Goal: Task Accomplishment & Management: Complete application form

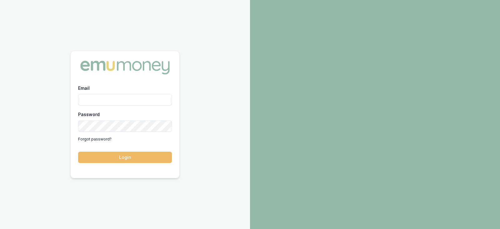
type input "[PERSON_NAME][EMAIL_ADDRESS][PERSON_NAME][DOMAIN_NAME]"
click at [143, 152] on button "Login" at bounding box center [125, 156] width 94 height 11
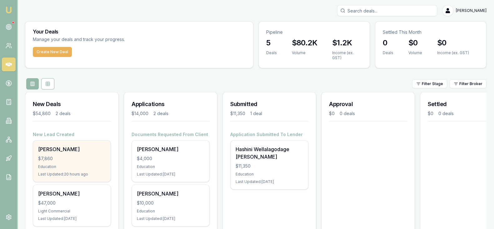
click at [75, 159] on div "$7,860" at bounding box center [71, 158] width 67 height 6
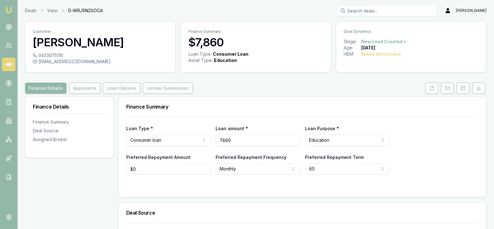
drag, startPoint x: 237, startPoint y: 141, endPoint x: 220, endPoint y: 140, distance: 17.0
click at [220, 140] on input "7860" at bounding box center [257, 139] width 84 height 11
type input "$7,860"
click at [89, 87] on button "Applicants" at bounding box center [84, 87] width 31 height 11
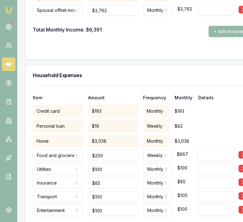
scroll to position [1559, 0]
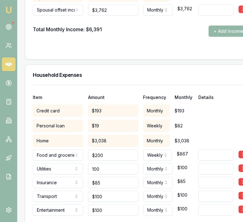
click at [107, 167] on input "100" at bounding box center [113, 168] width 50 height 11
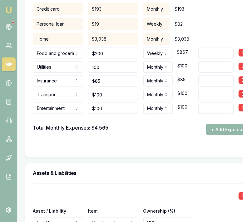
scroll to position [1661, 0]
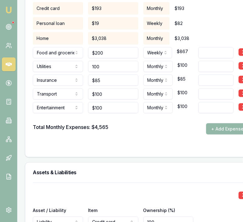
type input "$100"
click at [198, 64] on input at bounding box center [215, 66] width 35 height 11
type input "they have solar panels"
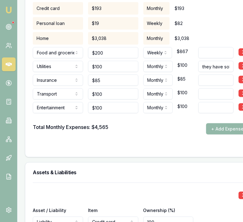
click at [214, 30] on div "Home $3,038 Monthly $3,038" at bounding box center [141, 37] width 216 height 15
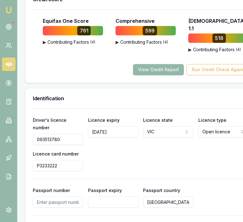
scroll to position [445, 0]
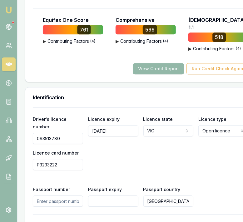
drag, startPoint x: 60, startPoint y: 137, endPoint x: 37, endPoint y: 136, distance: 22.2
click at [37, 136] on input "093513780" at bounding box center [58, 138] width 50 height 11
drag, startPoint x: 66, startPoint y: 166, endPoint x: 31, endPoint y: 162, distance: 34.6
click at [31, 162] on div "Driver's licence number [DRIVERS_LICENSE_NUMBER] Licence expiry [DATE] Licence …" at bounding box center [140, 199] width 231 height 185
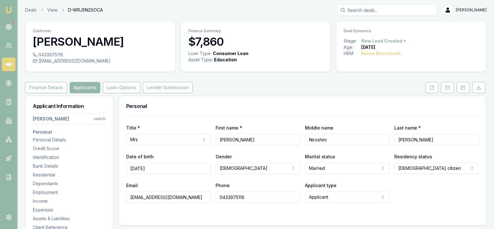
scroll to position [0, 0]
click at [57, 89] on button "Finance Details" at bounding box center [46, 87] width 42 height 11
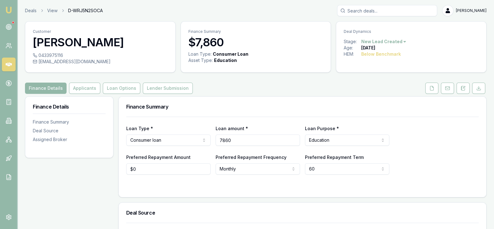
drag, startPoint x: 251, startPoint y: 138, endPoint x: 216, endPoint y: 139, distance: 35.6
click at [216, 139] on input "7860" at bounding box center [257, 139] width 84 height 11
type input "$11,717"
click at [271, 121] on div "Loan Type * Consumer loan Consumer loan Consumer asset Commercial loan Commerci…" at bounding box center [302, 145] width 352 height 58
click at [80, 91] on button "Applicants" at bounding box center [84, 87] width 31 height 11
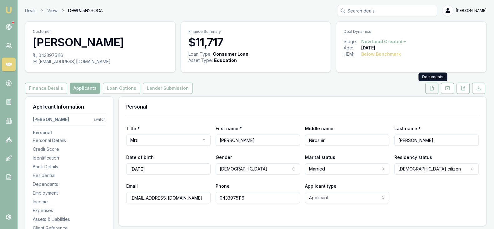
click at [434, 88] on icon at bounding box center [431, 88] width 5 height 5
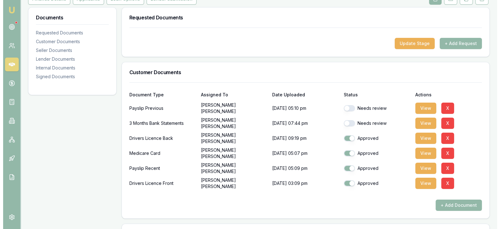
scroll to position [89, 0]
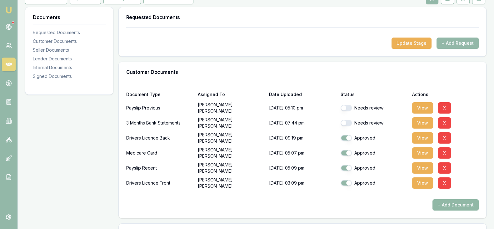
click at [454, 201] on button "+ Add Document" at bounding box center [455, 204] width 46 height 11
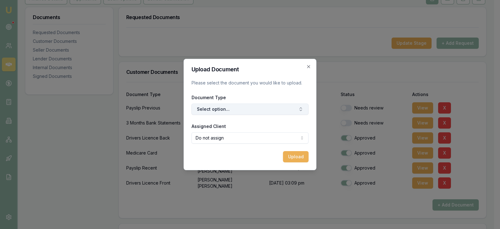
click at [300, 108] on icon "button" at bounding box center [300, 108] width 5 height 5
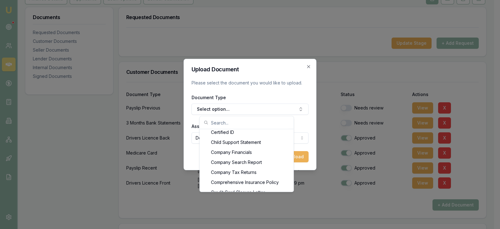
scroll to position [219, 0]
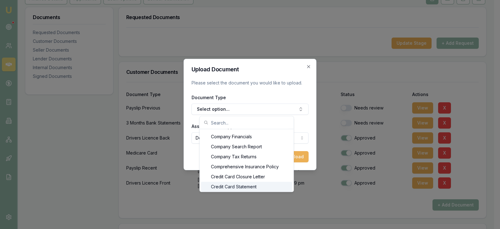
click at [270, 185] on div "Credit Card Statement" at bounding box center [246, 186] width 91 height 10
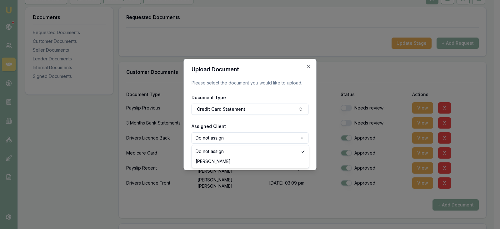
click at [265, 136] on body "Emu Broker Deals View D-WRJ5N2SOCA [PERSON_NAME] Toggle Menu Customer [PERSON_N…" at bounding box center [247, 25] width 494 height 229
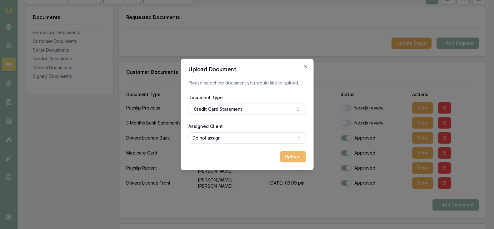
click at [287, 155] on button "Upload" at bounding box center [293, 156] width 26 height 11
checkbox input "false"
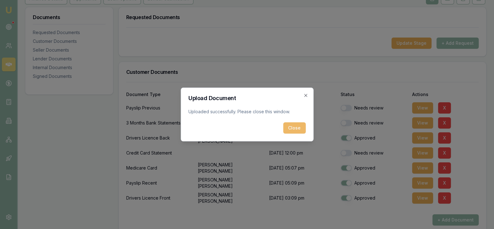
click at [295, 130] on button "Close" at bounding box center [294, 127] width 22 height 11
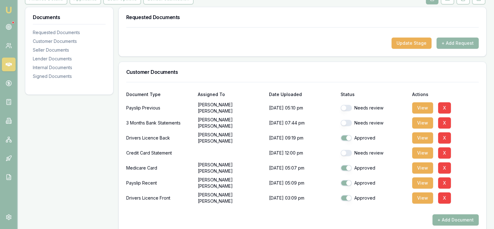
click at [447, 218] on button "+ Add Document" at bounding box center [455, 219] width 46 height 11
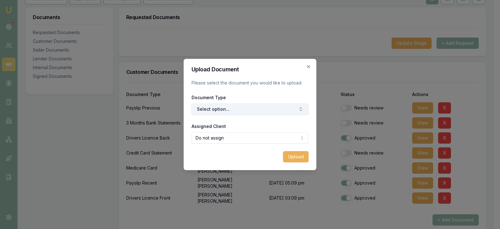
click at [281, 111] on button "Select option..." at bounding box center [249, 108] width 117 height 11
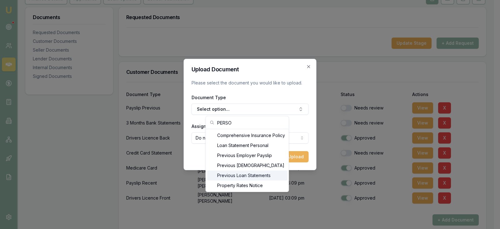
type input "PERSO"
click at [257, 174] on div "Previous Loan Statements" at bounding box center [247, 175] width 80 height 10
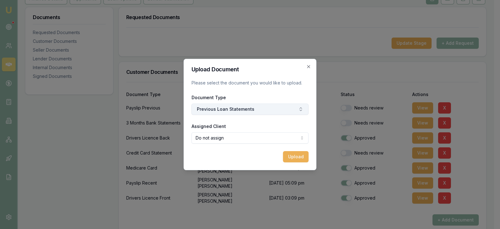
click at [254, 112] on button "Previous Loan Statements" at bounding box center [249, 108] width 117 height 11
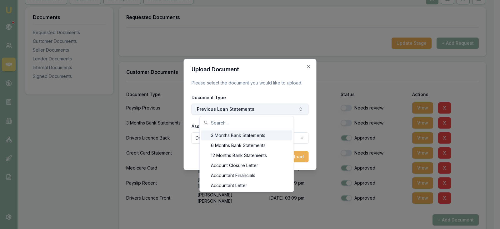
click at [255, 108] on button "Previous Loan Statements" at bounding box center [249, 108] width 117 height 11
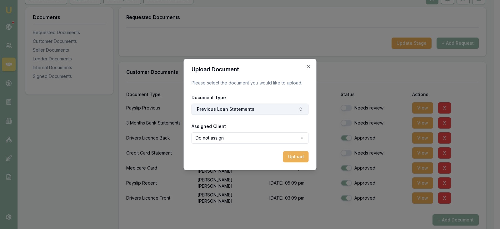
click at [255, 108] on button "Previous Loan Statements" at bounding box center [249, 108] width 117 height 11
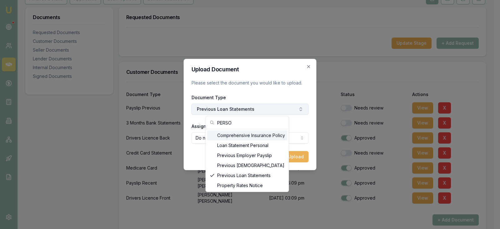
type input "PERSON"
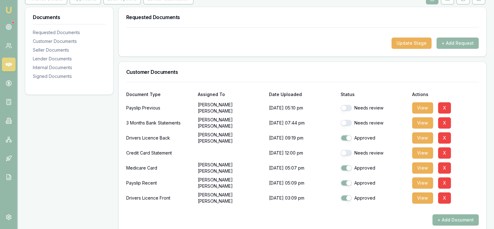
click at [440, 219] on button "+ Add Document" at bounding box center [455, 219] width 46 height 11
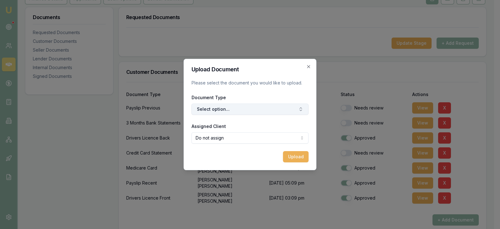
click at [254, 105] on button "Select option..." at bounding box center [249, 108] width 117 height 11
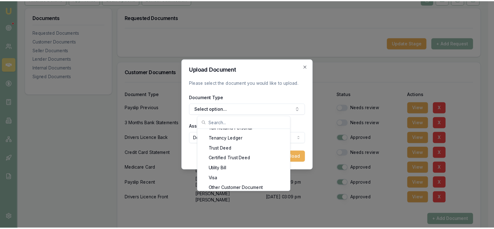
scroll to position [699, 0]
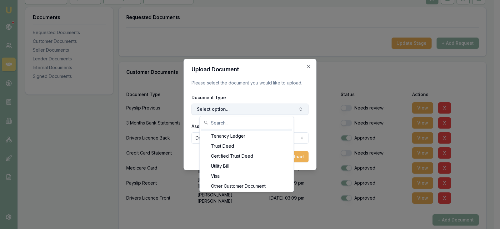
click at [245, 106] on button "Select option..." at bounding box center [249, 108] width 117 height 11
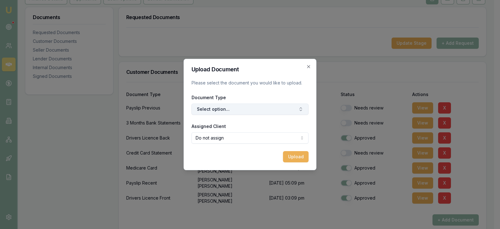
click at [245, 106] on button "Select option..." at bounding box center [249, 108] width 117 height 11
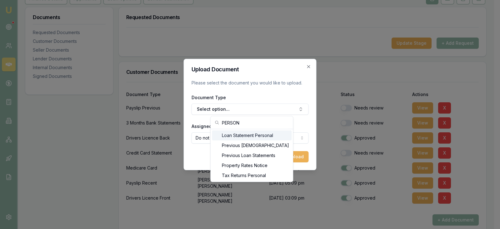
type input "PERSON"
click at [249, 135] on div "Loan Statement Personal" at bounding box center [252, 135] width 80 height 10
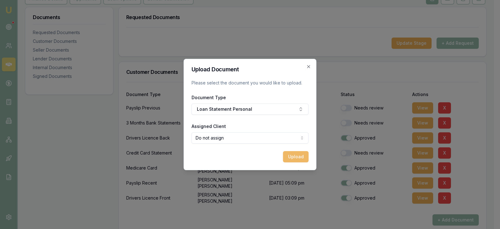
click at [293, 159] on button "Upload" at bounding box center [296, 156] width 26 height 11
checkbox input "false"
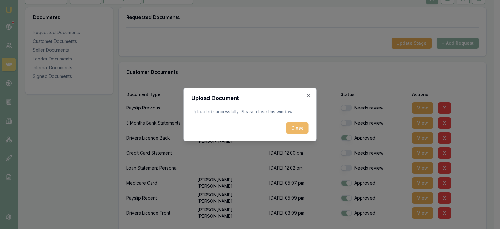
click at [303, 128] on button "Close" at bounding box center [297, 127] width 22 height 11
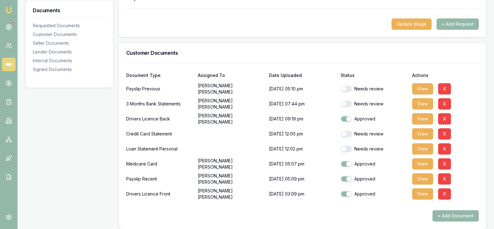
scroll to position [109, 0]
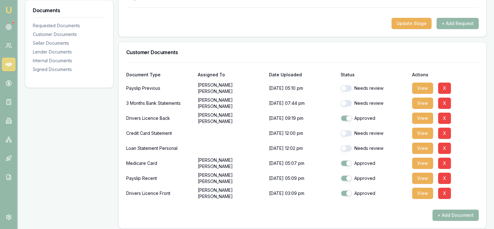
click at [342, 132] on button "button" at bounding box center [345, 133] width 11 height 6
checkbox input "true"
click at [344, 146] on button "button" at bounding box center [345, 148] width 11 height 6
checkbox input "true"
click at [345, 103] on button "button" at bounding box center [345, 103] width 11 height 6
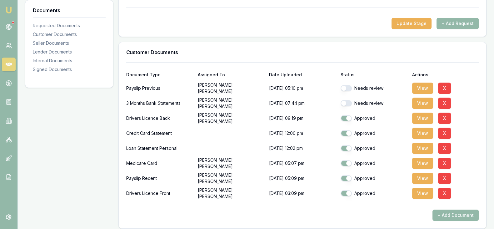
checkbox input "true"
click at [346, 87] on button "button" at bounding box center [345, 88] width 11 height 6
checkbox input "true"
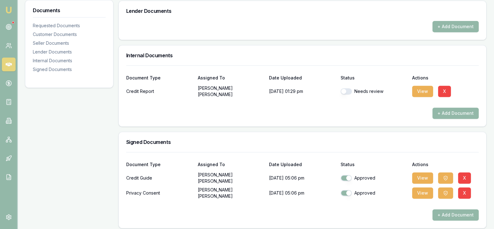
scroll to position [342, 0]
click at [346, 87] on button "button" at bounding box center [345, 90] width 11 height 6
checkbox input "true"
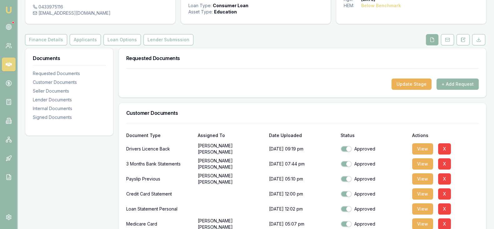
scroll to position [0, 0]
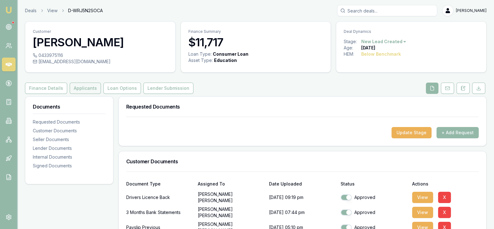
click at [86, 89] on button "Applicants" at bounding box center [85, 87] width 31 height 11
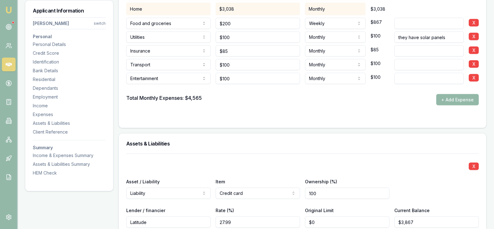
scroll to position [1475, 0]
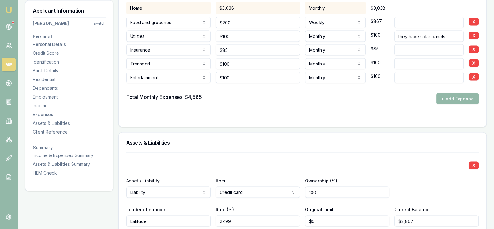
click at [451, 37] on input "they have solar panels" at bounding box center [428, 35] width 69 height 11
type input "they have solar panels ( $80 FOR INTERNET AND PHONE)"
click at [423, 96] on div "Total Monthly Expenses: $4,565 + Add Expense" at bounding box center [302, 98] width 352 height 11
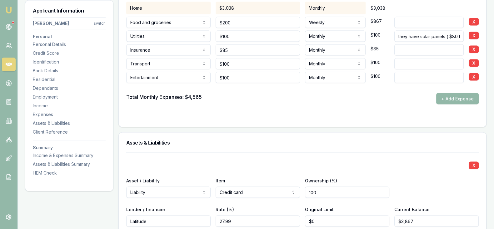
click at [459, 33] on input "they have solar panels ( $80 FOR INTERNET AND PHONE)" at bounding box center [428, 35] width 69 height 11
type input "they have solar panels ( $80 for internet and phone)"
drag, startPoint x: 431, startPoint y: 85, endPoint x: 402, endPoint y: 107, distance: 36.3
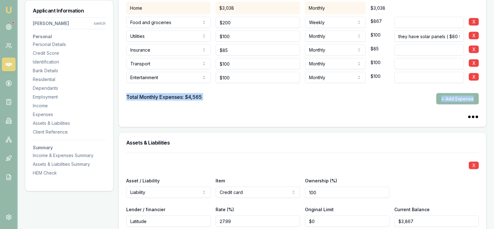
click at [402, 107] on form "Item Amount Frequency Monthly Details Credit card $193 Monthly $193 Personal lo…" at bounding box center [302, 35] width 352 height 167
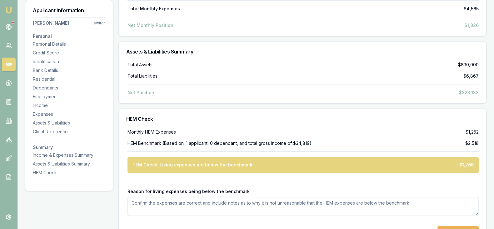
scroll to position [2526, 0]
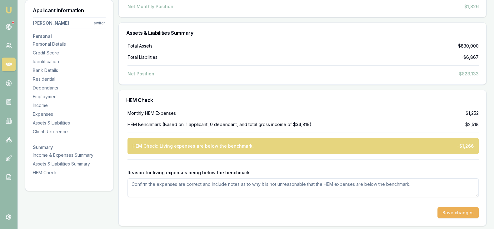
click at [166, 184] on textarea "Reason for living expenses being below the benchmark" at bounding box center [302, 187] width 351 height 19
type textarea "They have solar panels, so their utlities expenses are very low"
click at [203, 182] on textarea "They have solar panels, so their utlities expenses are very low" at bounding box center [302, 187] width 351 height 19
click at [211, 182] on textarea "They have solar panels, so their utlities expenses are very low" at bounding box center [302, 187] width 351 height 19
drag, startPoint x: 261, startPoint y: 183, endPoint x: 123, endPoint y: 180, distance: 138.1
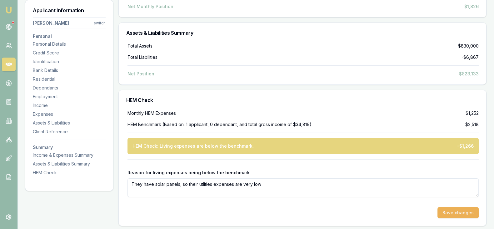
click at [123, 180] on div "Monthly HEM Expenses $1,252 HEM Benchmark (Based on: 1 applicant, 0 dependant, …" at bounding box center [302, 168] width 367 height 116
paste textarea "They have solar panels, so their utility expenses are very low"
type textarea "They have solar panels, so their utility expenses are very low."
click at [446, 208] on button "Save changes" at bounding box center [457, 212] width 41 height 11
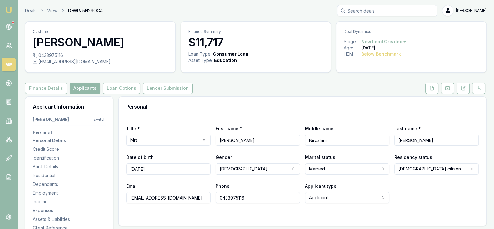
scroll to position [1, 0]
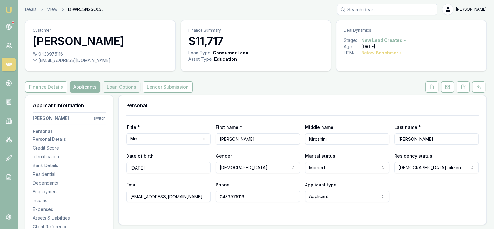
click at [128, 91] on button "Loan Options" at bounding box center [121, 86] width 37 height 11
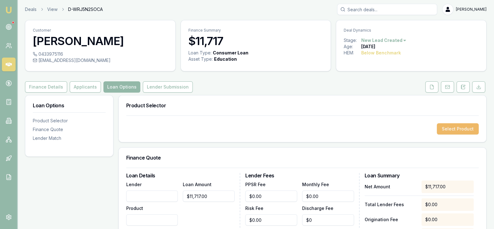
click at [458, 131] on button "Select Product" at bounding box center [458, 128] width 42 height 11
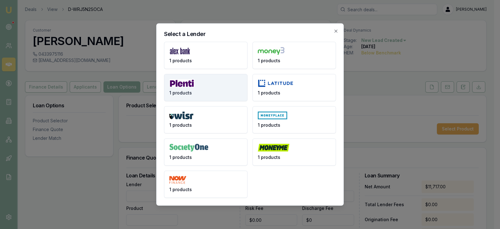
click at [212, 85] on button "1 products" at bounding box center [205, 87] width 83 height 27
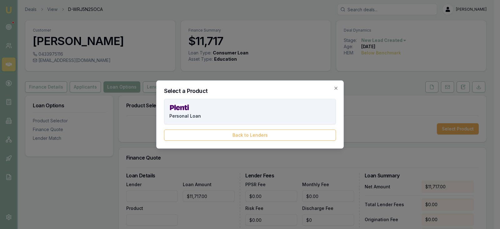
click at [267, 112] on button "Personal Loan" at bounding box center [250, 112] width 172 height 26
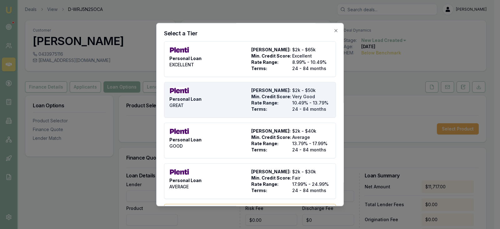
click at [275, 110] on span "Terms:" at bounding box center [270, 109] width 38 height 6
type input "Plenti"
type input "Personal Loan"
type input "GREAT"
type input "10.49"
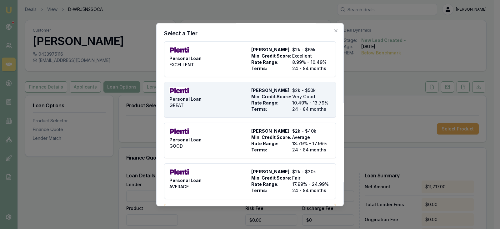
type input "24"
type input "$999.00"
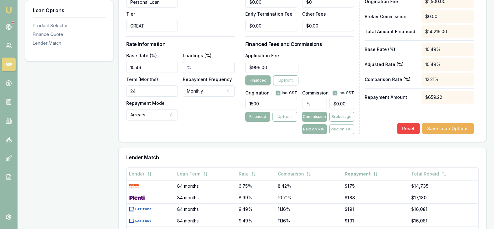
scroll to position [233, 0]
drag, startPoint x: 271, startPoint y: 101, endPoint x: 247, endPoint y: 102, distance: 24.7
click at [247, 102] on input "1500" at bounding box center [271, 102] width 52 height 11
type input "850.00"
click at [292, 136] on div "Loan Details Lender Plenti Product Personal Loan Tier GREAT Loan Amount $11,717…" at bounding box center [302, 45] width 367 height 192
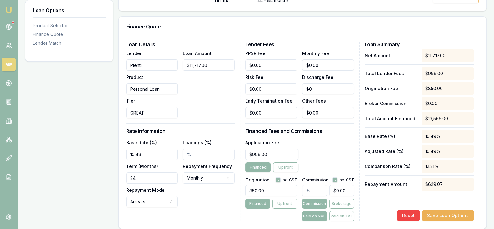
scroll to position [144, 0]
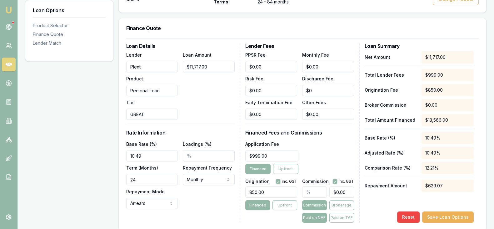
click at [140, 180] on input "24" at bounding box center [152, 179] width 52 height 11
type input "084"
click at [153, 153] on input "10.49" at bounding box center [152, 155] width 52 height 11
type input "10.49%"
click at [132, 178] on input "084" at bounding box center [152, 179] width 52 height 11
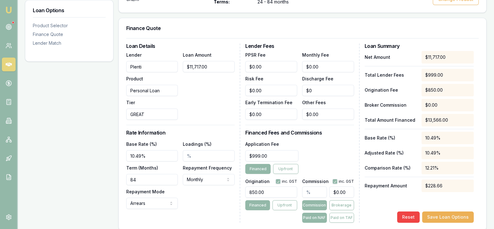
type input "84"
drag, startPoint x: 141, startPoint y: 155, endPoint x: 129, endPoint y: 155, distance: 11.9
click at [129, 155] on input "10.49%" at bounding box center [152, 155] width 52 height 11
type input "12.79%"
click at [240, 102] on div "Loan Details Lender Plenti Product Personal Loan Tier GREAT Loan Amount $11,717…" at bounding box center [302, 132] width 352 height 179
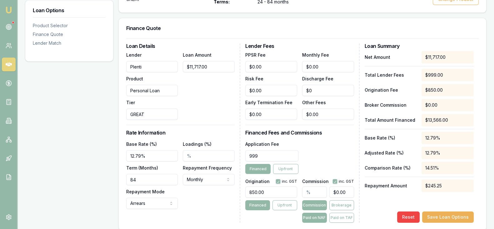
drag, startPoint x: 274, startPoint y: 156, endPoint x: 250, endPoint y: 155, distance: 24.4
click at [250, 155] on input "999" at bounding box center [271, 155] width 53 height 11
type input "$499.00"
click at [331, 150] on div "Application Fee $499.00 Financed Upfront" at bounding box center [299, 157] width 108 height 34
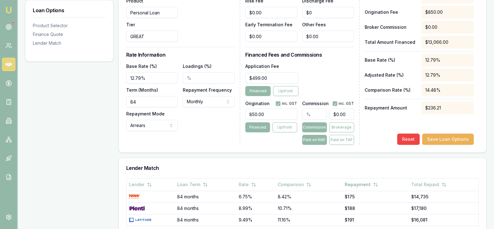
scroll to position [221, 0]
click at [434, 143] on button "Save Loan Options" at bounding box center [448, 139] width 52 height 11
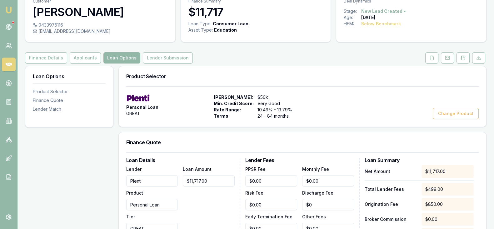
scroll to position [0, 0]
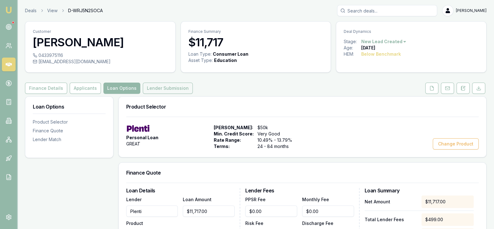
click at [169, 88] on button "Lender Submission" at bounding box center [168, 87] width 50 height 11
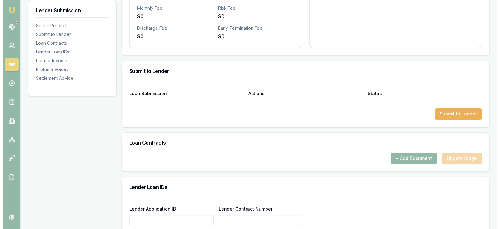
scroll to position [259, 0]
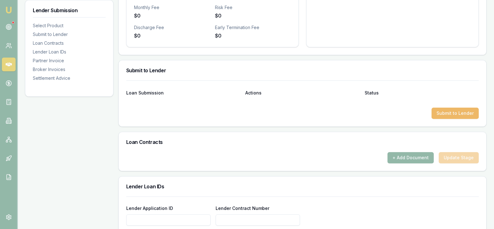
click at [450, 113] on button "Submit to Lender" at bounding box center [454, 112] width 47 height 11
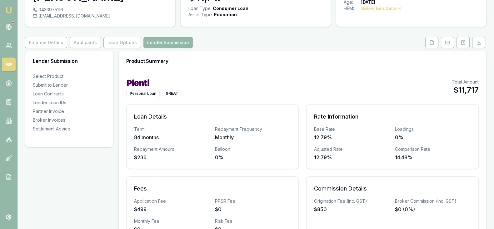
scroll to position [0, 0]
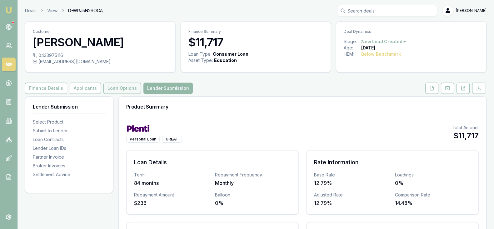
click at [117, 89] on button "Loan Options" at bounding box center [121, 87] width 37 height 11
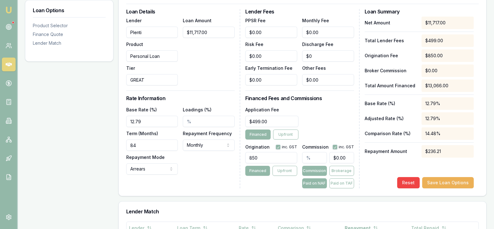
scroll to position [179, 0]
click at [307, 156] on input "text" at bounding box center [314, 156] width 25 height 11
type input "1"
type input "$117.17"
type input "1.5"
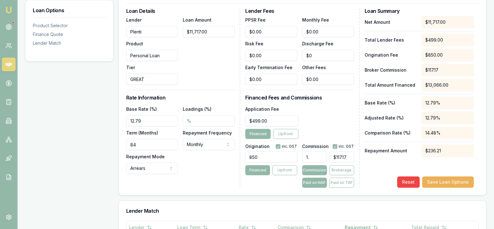
type input "$175.76"
type input "1.50%"
click at [337, 119] on div "Application Fee $499.00 Financed Upfront" at bounding box center [299, 122] width 108 height 34
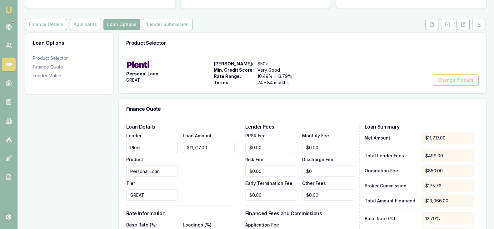
scroll to position [61, 0]
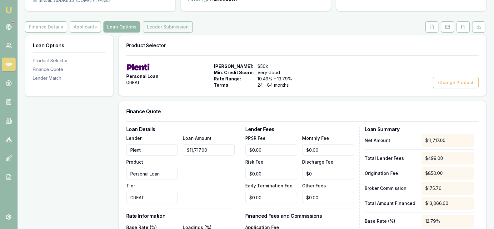
click at [162, 24] on button "Lender Submission" at bounding box center [168, 26] width 50 height 11
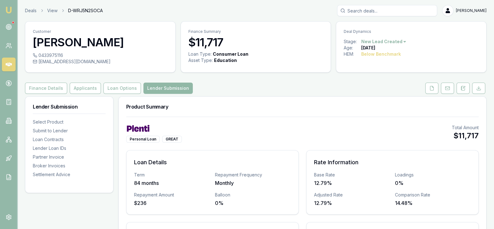
click at [161, 90] on button "Lender Submission" at bounding box center [167, 87] width 49 height 11
click at [161, 91] on button "Lender Submission" at bounding box center [167, 87] width 49 height 11
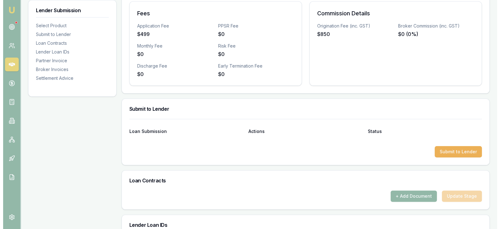
scroll to position [234, 0]
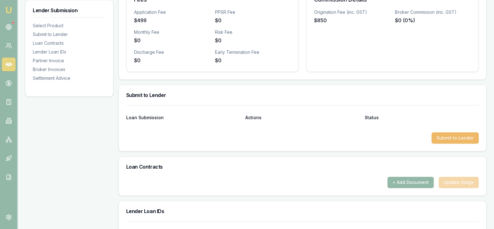
click at [454, 141] on button "Submit to Lender" at bounding box center [454, 137] width 47 height 11
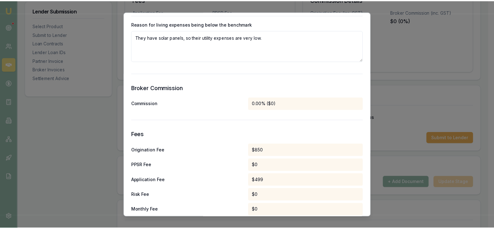
scroll to position [422, 0]
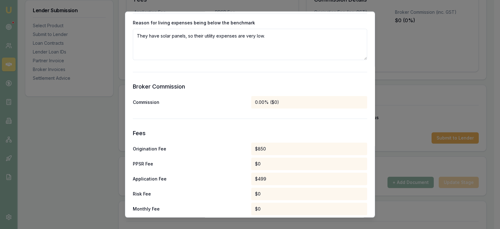
click at [260, 104] on div "0.00% ($0)" at bounding box center [309, 102] width 116 height 12
click at [255, 104] on div "0.00% ($0)" at bounding box center [309, 102] width 116 height 12
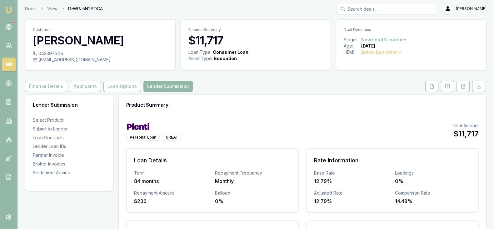
scroll to position [0, 0]
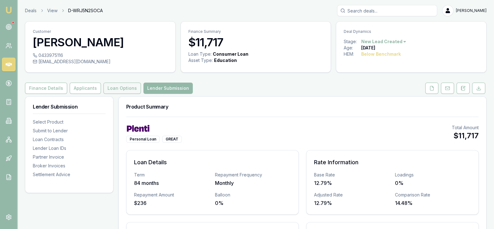
click at [111, 87] on button "Loan Options" at bounding box center [121, 87] width 37 height 11
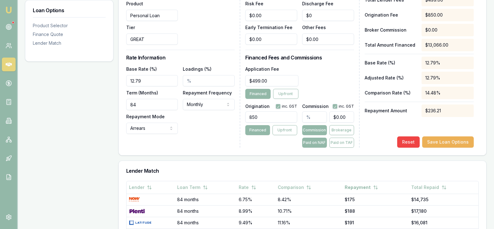
scroll to position [219, 0]
click at [304, 113] on input "text" at bounding box center [314, 116] width 25 height 11
type input "1"
type input "$117.17"
type input "1.5"
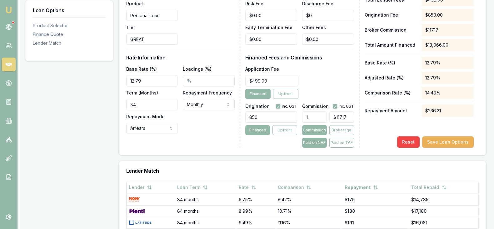
type input "$175.76"
type input "1.50%"
click at [376, 140] on div "Reset Save Loan Options" at bounding box center [418, 141] width 109 height 11
click at [437, 142] on button "Save Loan Options" at bounding box center [448, 141] width 52 height 11
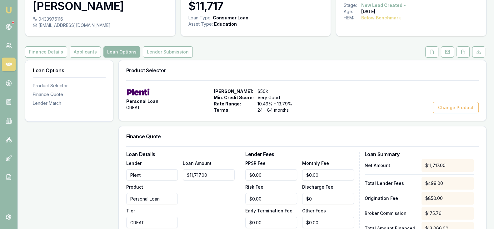
scroll to position [0, 0]
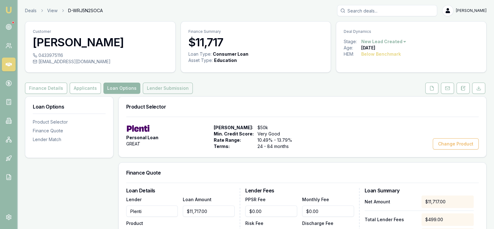
click at [162, 88] on button "Lender Submission" at bounding box center [168, 87] width 50 height 11
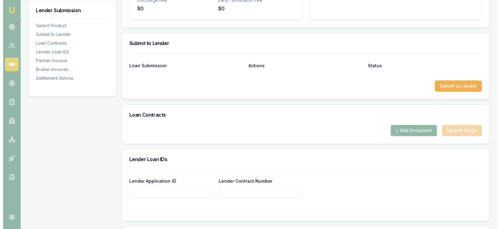
scroll to position [286, 0]
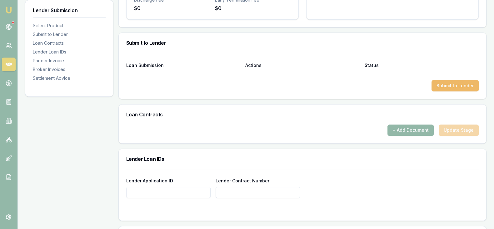
click at [455, 84] on button "Submit to Lender" at bounding box center [454, 85] width 47 height 11
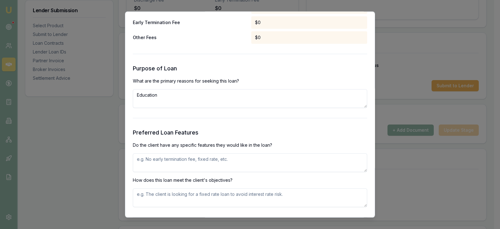
scroll to position [638, 0]
click at [175, 94] on textarea "Education" at bounding box center [250, 97] width 234 height 19
type textarea "Educational course"
click at [182, 161] on textarea at bounding box center [250, 161] width 234 height 19
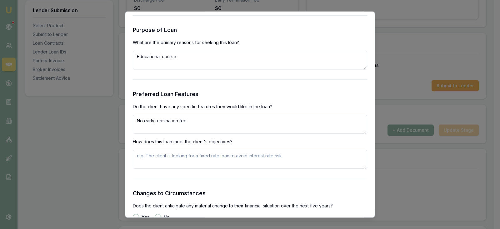
scroll to position [679, 0]
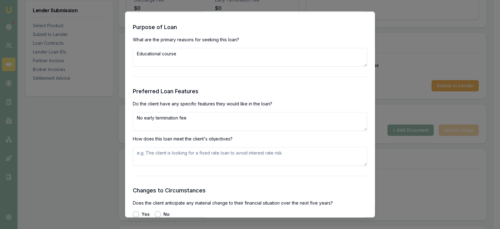
type textarea "No early termination fee"
click at [239, 158] on textarea at bounding box center [250, 156] width 234 height 19
drag, startPoint x: 227, startPoint y: 152, endPoint x: 134, endPoint y: 154, distance: 93.7
click at [134, 154] on textarea at bounding box center [250, 156] width 234 height 19
type textarea "the client is looking for a fixed interest rate"
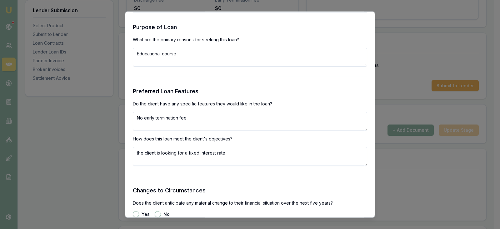
click at [245, 175] on form "Selected Product Lender Plenti Loan Type Consumer Loan Product Personal Loan Ti…" at bounding box center [250, 15] width 234 height 1306
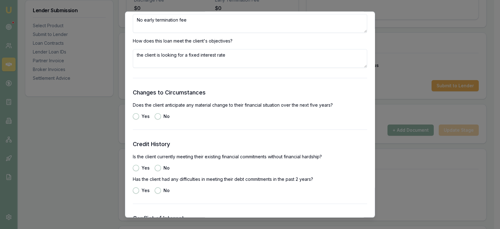
scroll to position [778, 0]
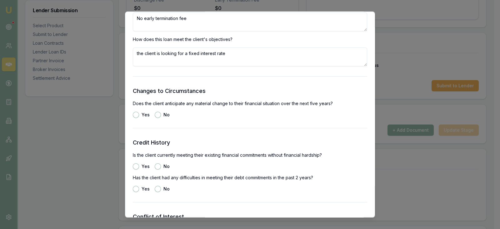
click at [158, 112] on button "No" at bounding box center [158, 114] width 6 height 6
radio input "true"
click at [136, 165] on button "Yes" at bounding box center [136, 166] width 6 height 6
radio input "true"
click at [158, 191] on div "No" at bounding box center [162, 188] width 15 height 6
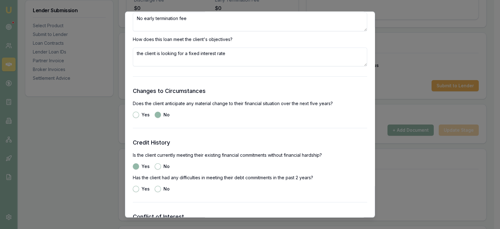
click at [157, 186] on button "No" at bounding box center [158, 188] width 6 height 6
radio input "true"
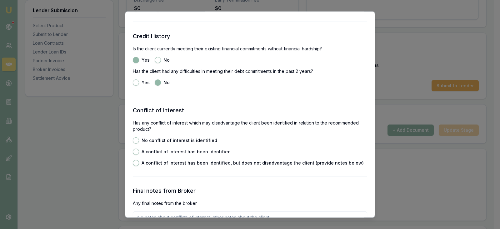
scroll to position [885, 0]
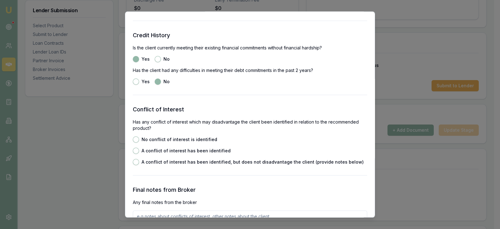
click at [137, 140] on button "No conflict of interest is identified" at bounding box center [136, 139] width 6 height 6
radio input "true"
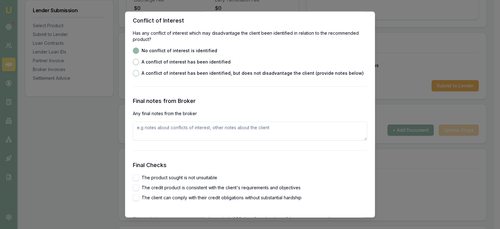
scroll to position [975, 0]
click at [136, 176] on button "The product sought is not unsuitable" at bounding box center [136, 177] width 6 height 6
checkbox input "true"
